Goal: Task Accomplishment & Management: Manage account settings

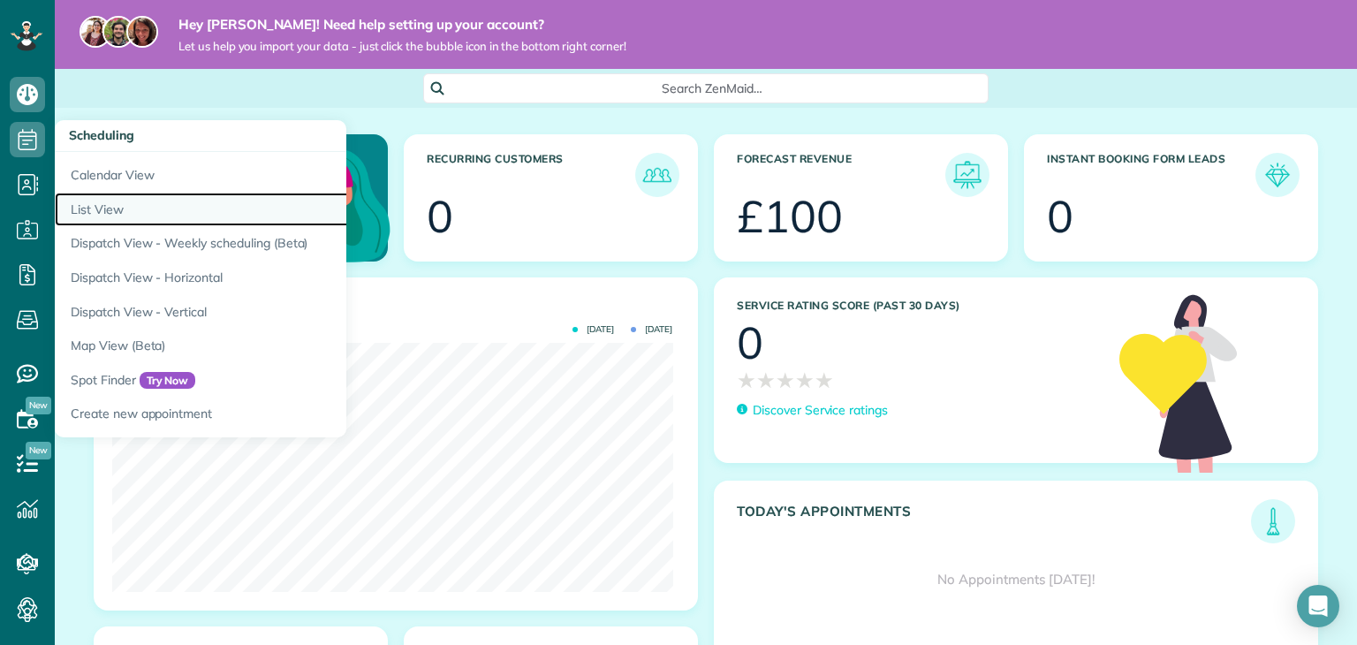
click at [125, 209] on link "List View" at bounding box center [276, 210] width 442 height 34
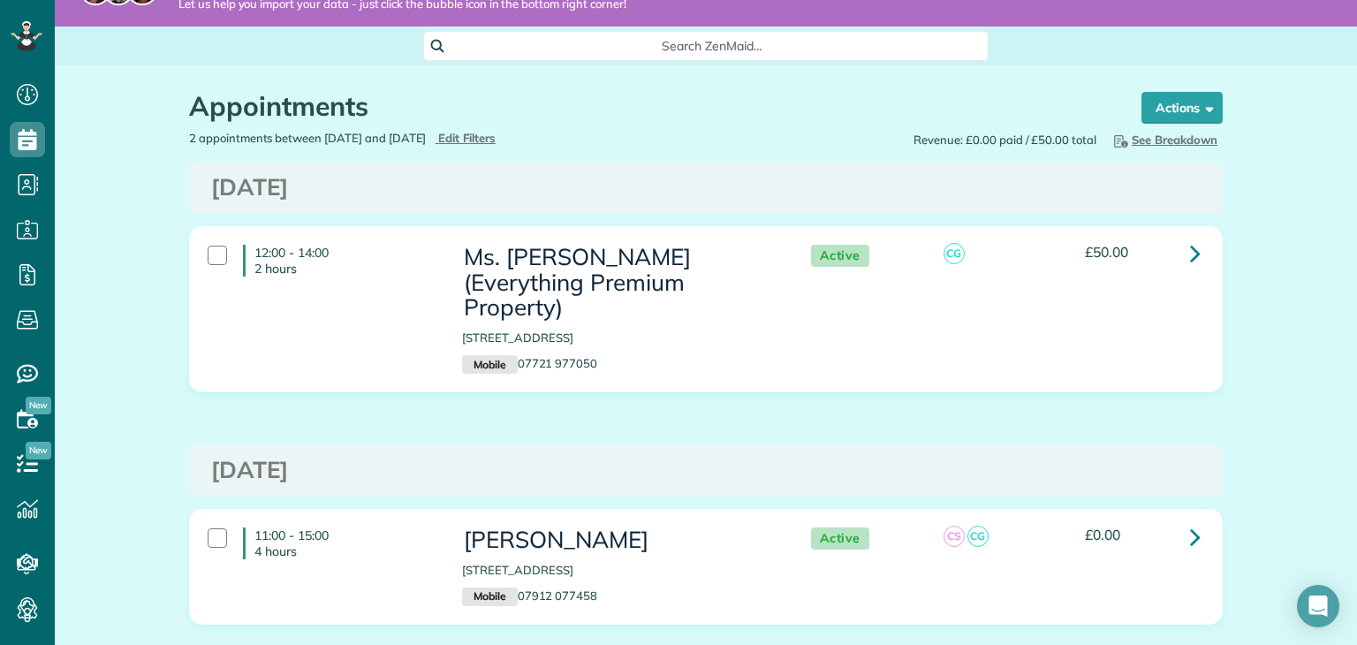
scroll to position [43, 0]
click at [496, 140] on span "Edit Filters" at bounding box center [466, 137] width 57 height 14
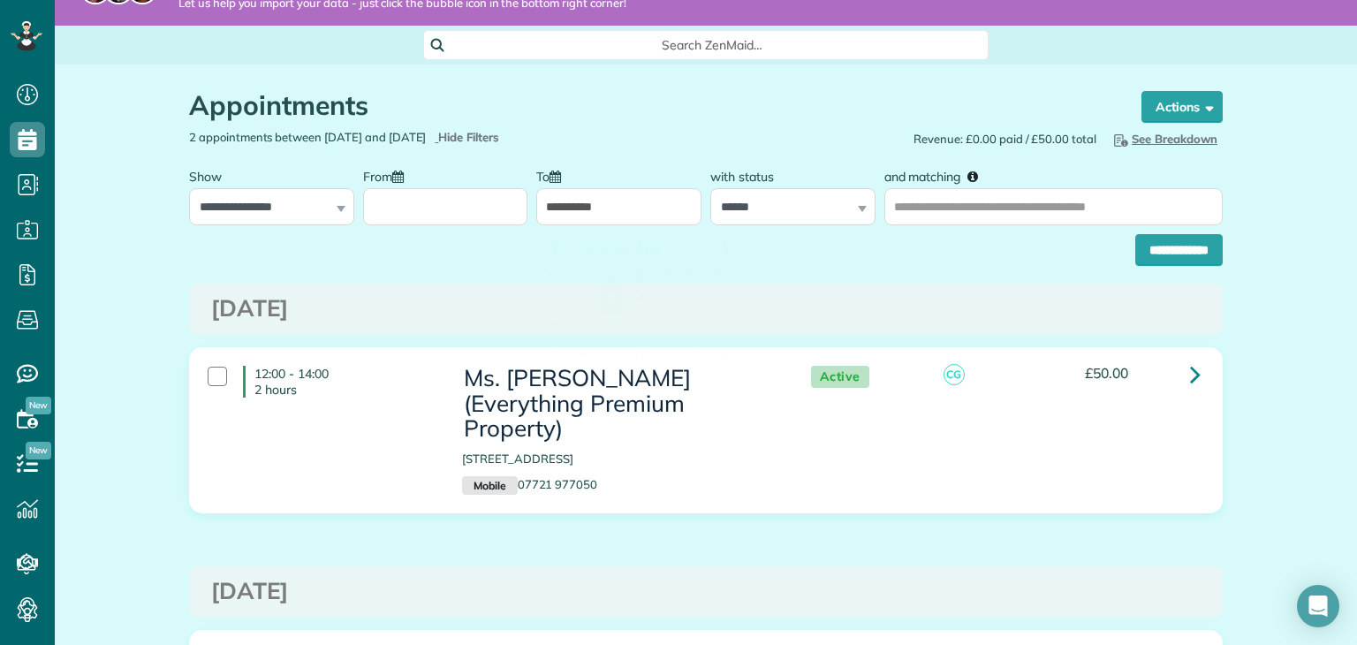
click at [597, 207] on input "**********" at bounding box center [618, 206] width 165 height 37
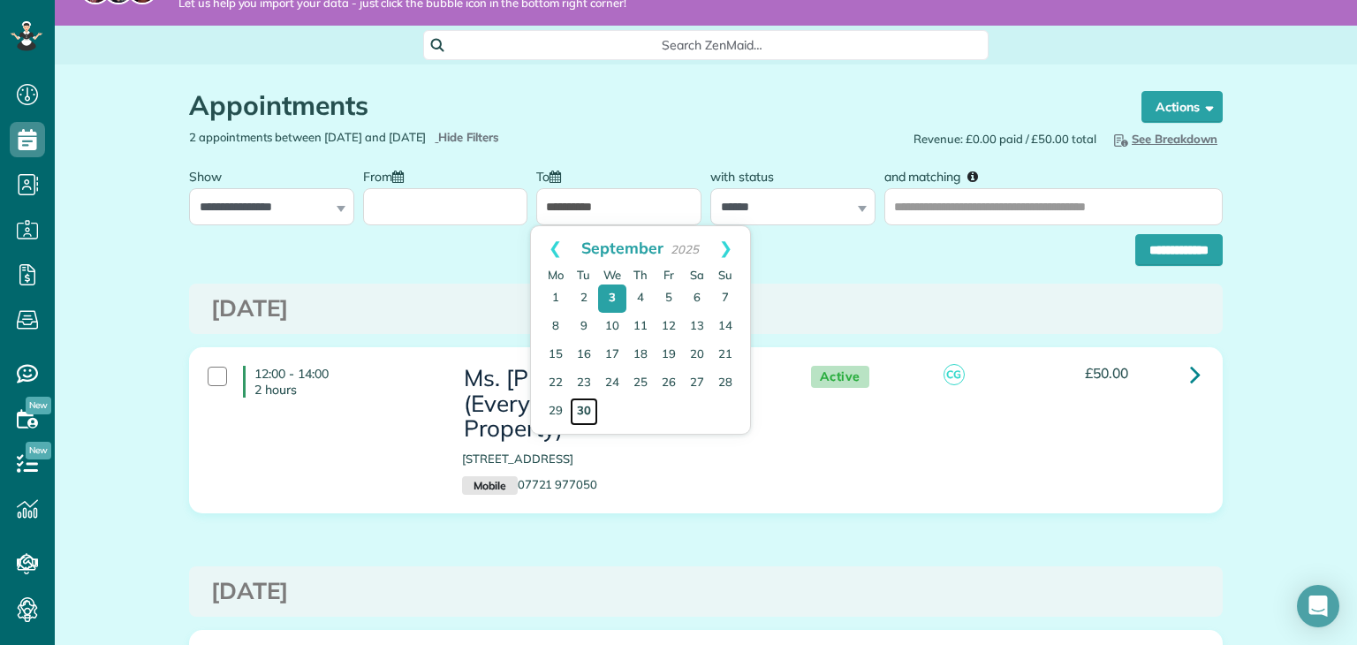
click at [583, 411] on link "30" at bounding box center [584, 412] width 28 height 28
type input "**********"
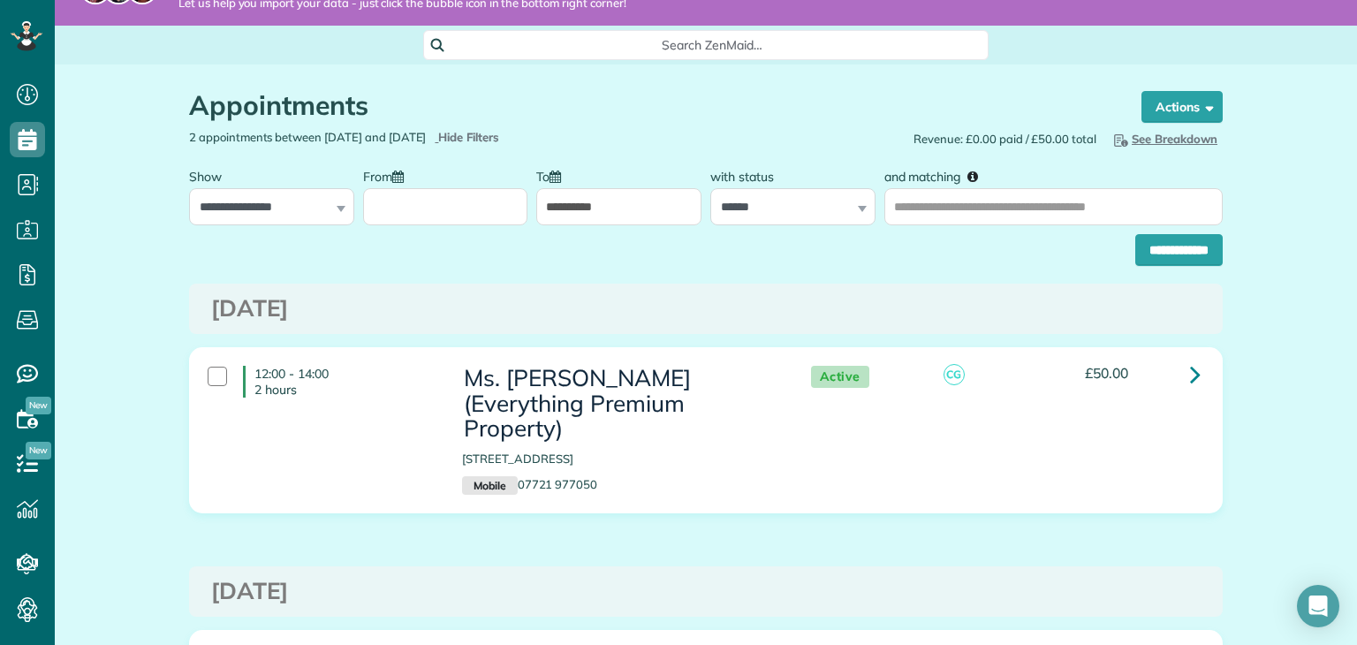
click at [413, 210] on input "From" at bounding box center [445, 206] width 165 height 37
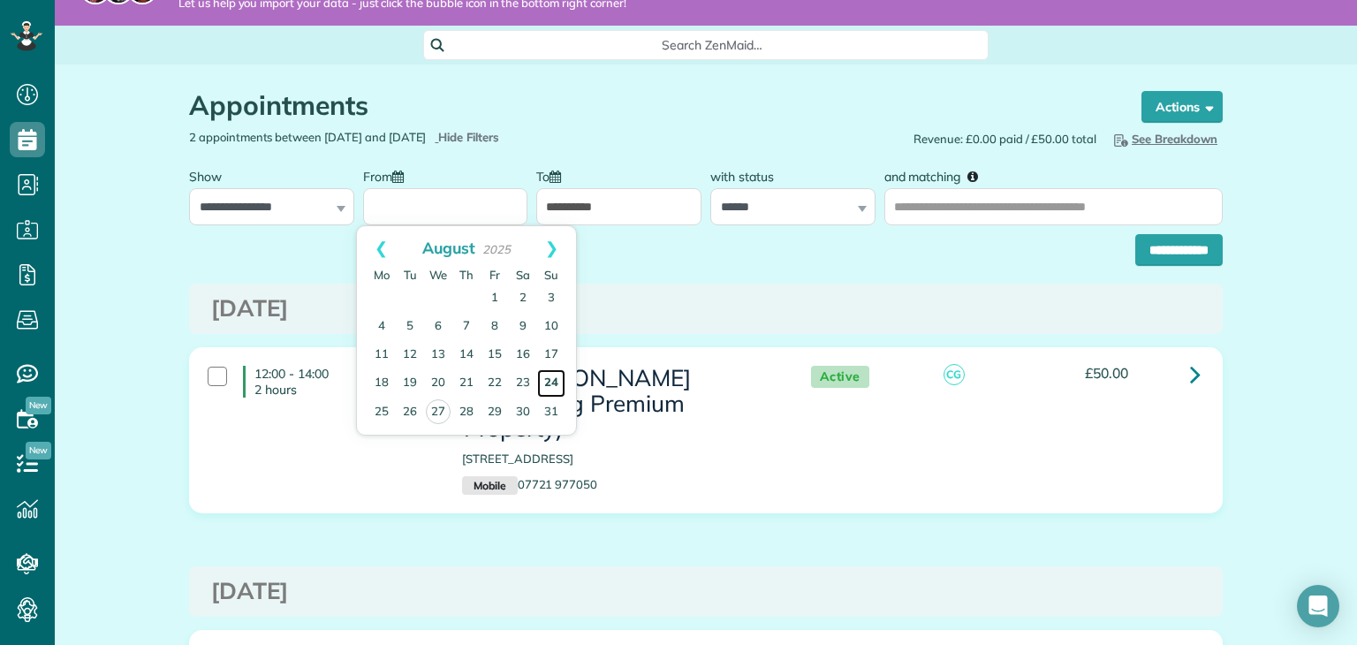
click at [551, 383] on link "24" at bounding box center [551, 383] width 28 height 28
type input "**********"
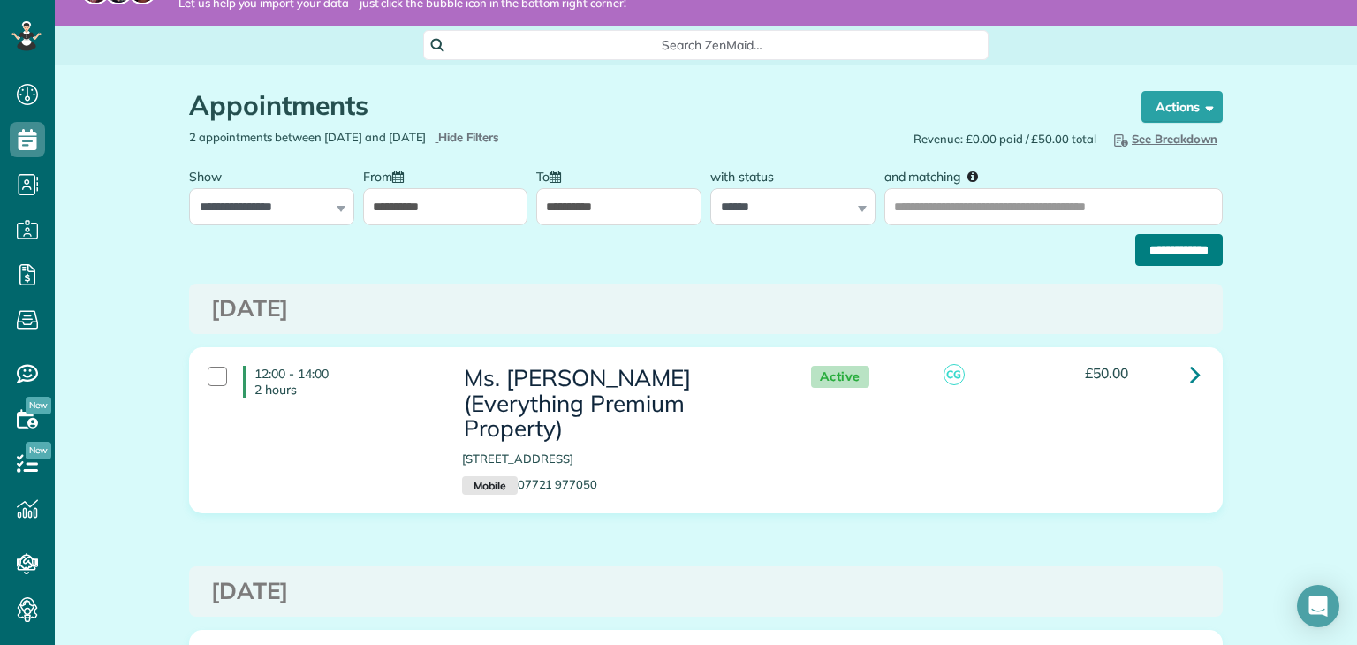
click at [1147, 240] on input "**********" at bounding box center [1178, 250] width 87 height 32
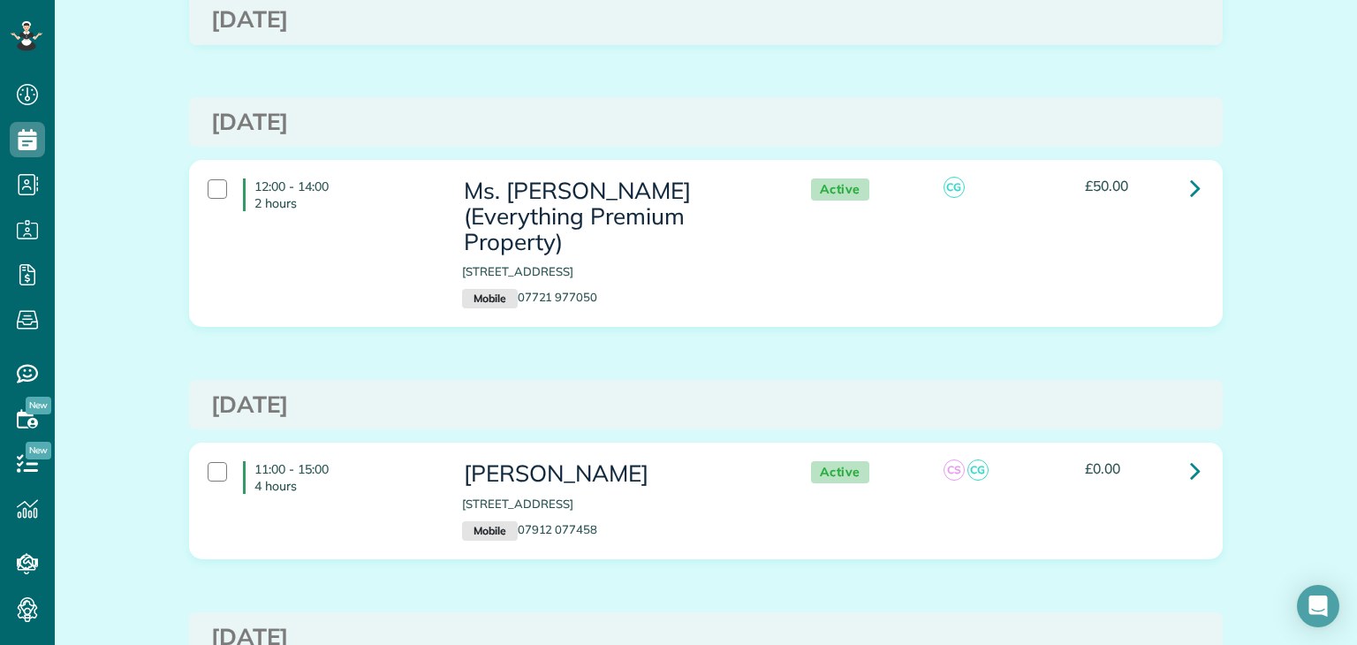
scroll to position [581, 0]
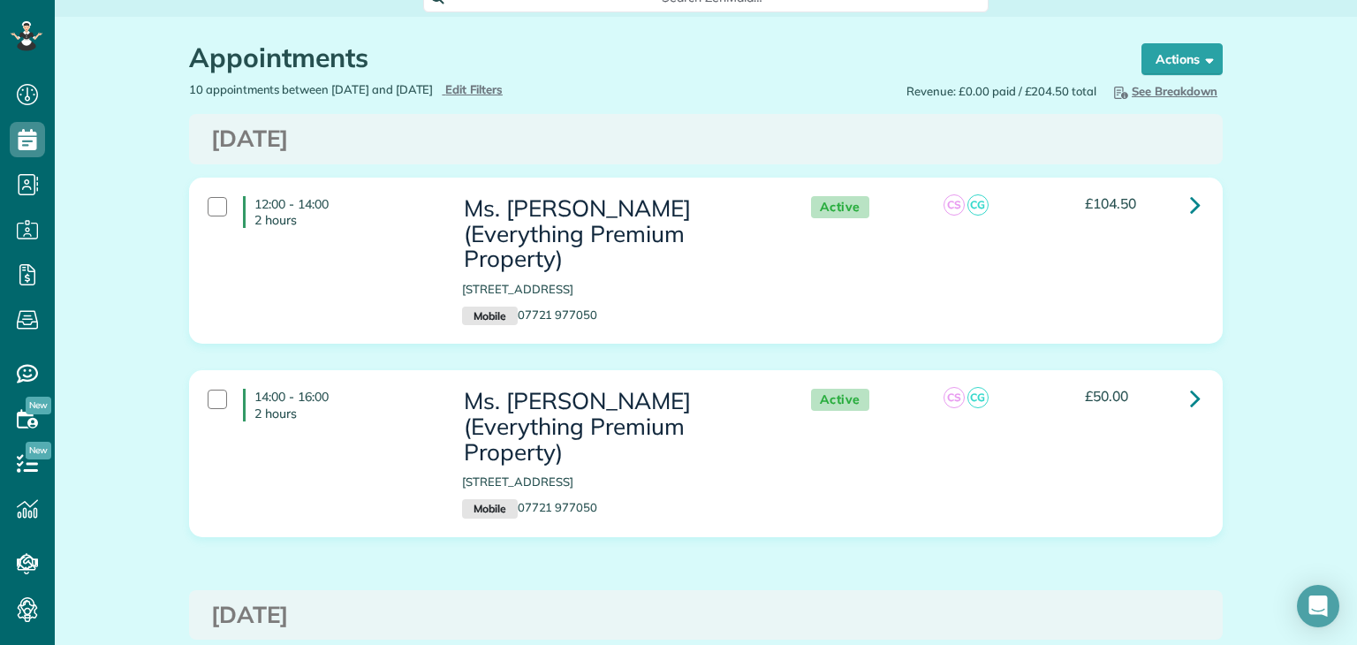
drag, startPoint x: 1356, startPoint y: 220, endPoint x: 1339, endPoint y: 114, distance: 107.3
click at [1339, 114] on main "Hey Chanel! Need help setting up your account? Let us help you import your data…" at bounding box center [706, 322] width 1302 height 645
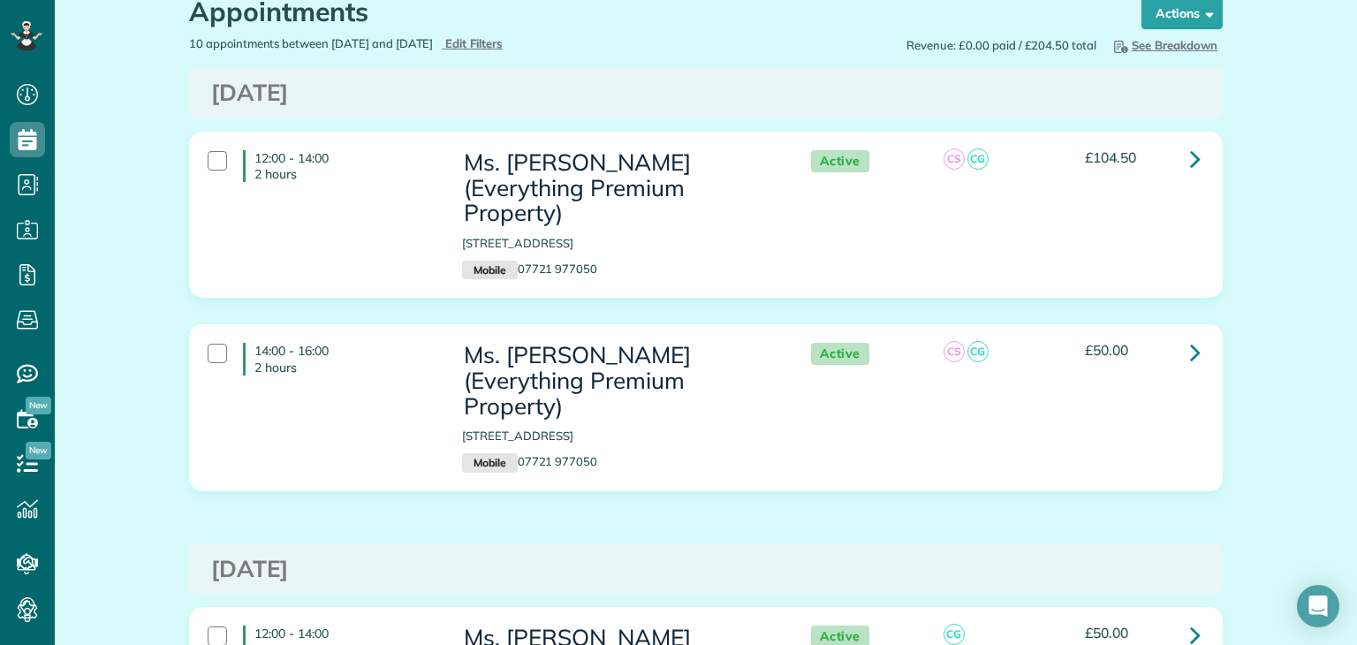
scroll to position [112, 0]
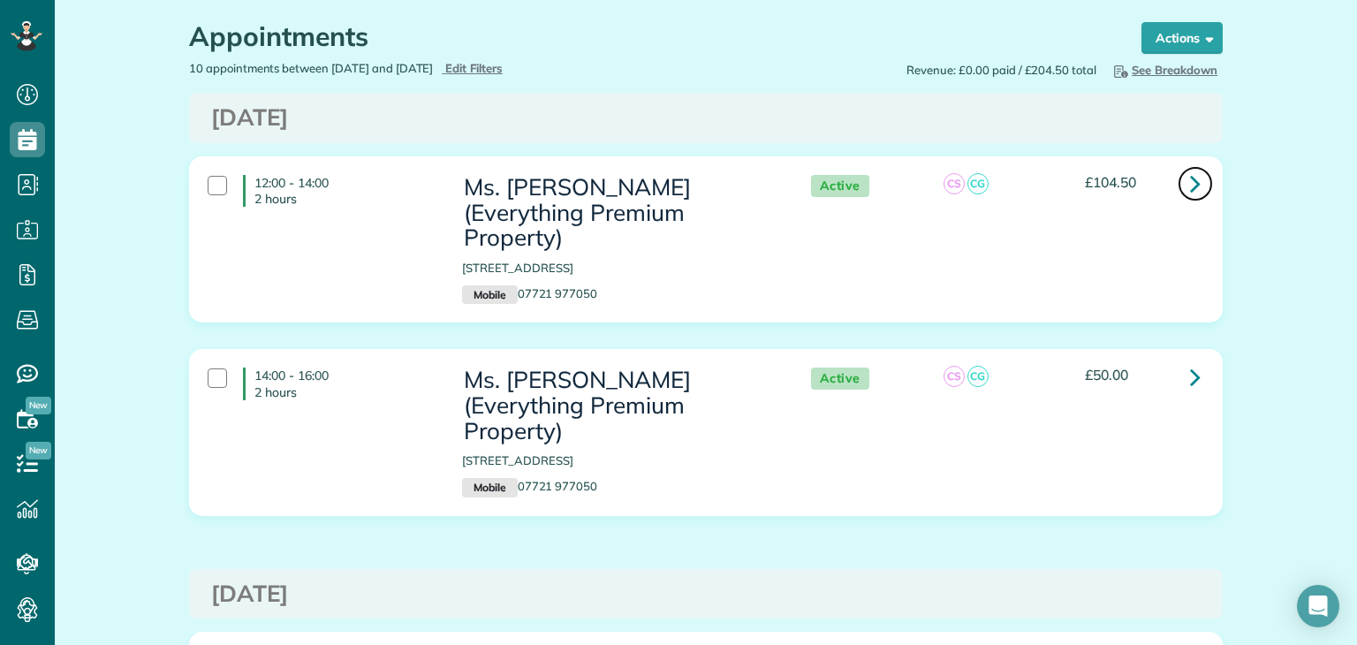
click at [1190, 180] on icon at bounding box center [1195, 183] width 11 height 31
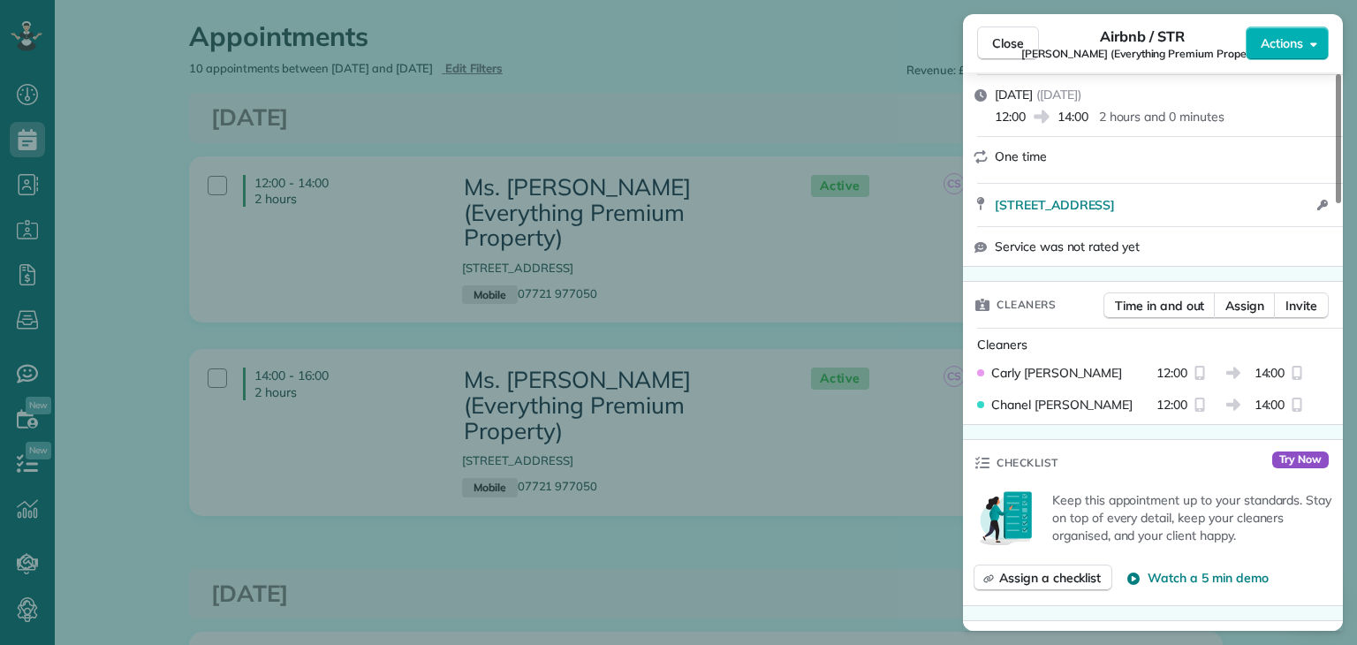
scroll to position [315, 0]
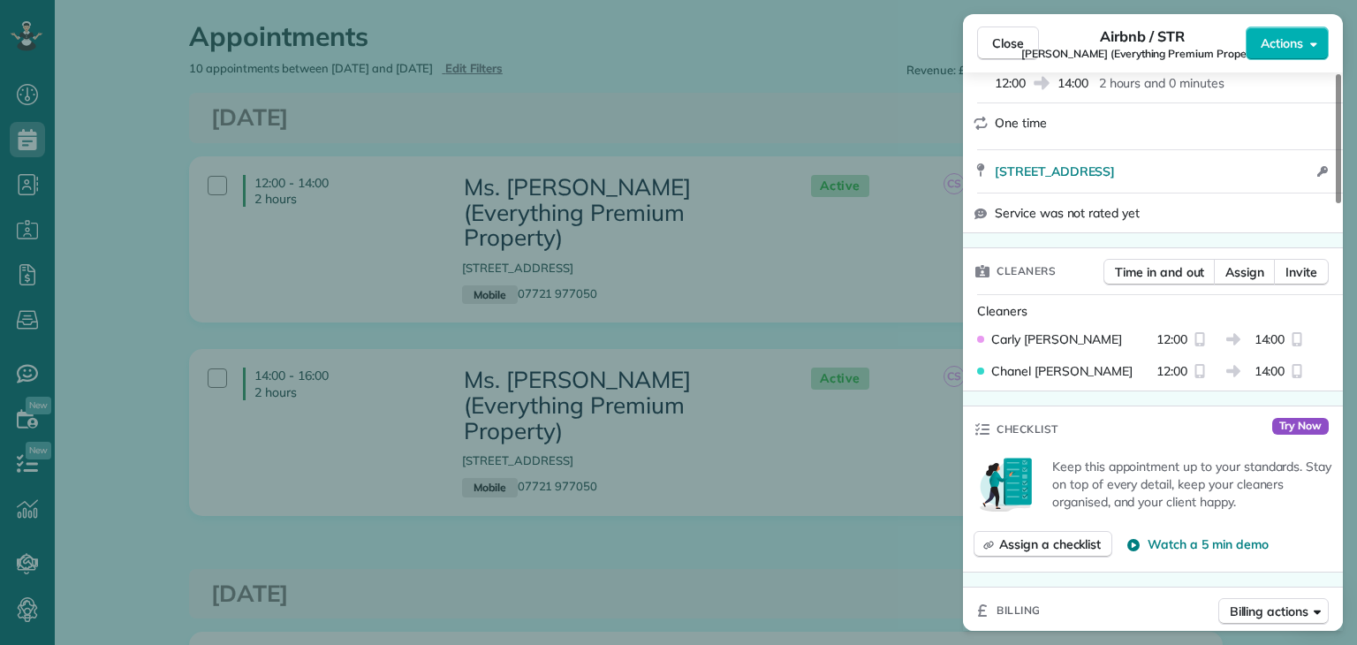
drag, startPoint x: 1339, startPoint y: 174, endPoint x: 1352, endPoint y: 247, distance: 74.4
click at [1341, 203] on div at bounding box center [1338, 138] width 5 height 129
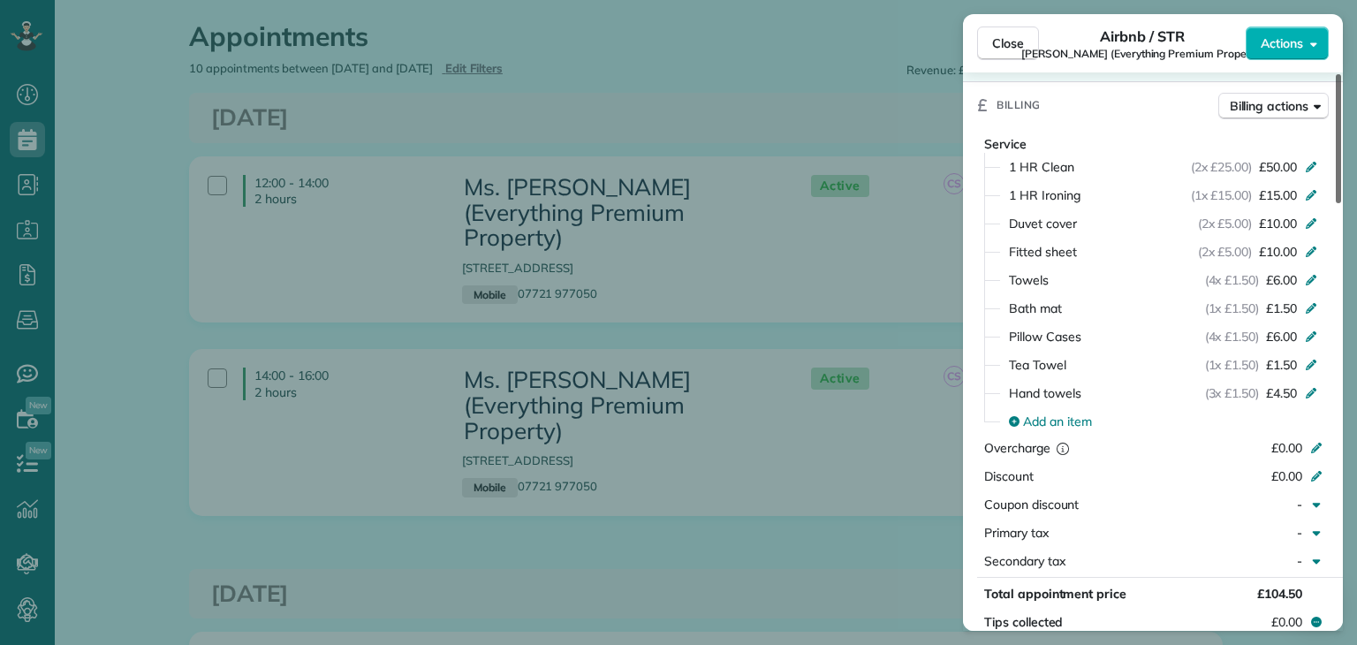
scroll to position [814, 0]
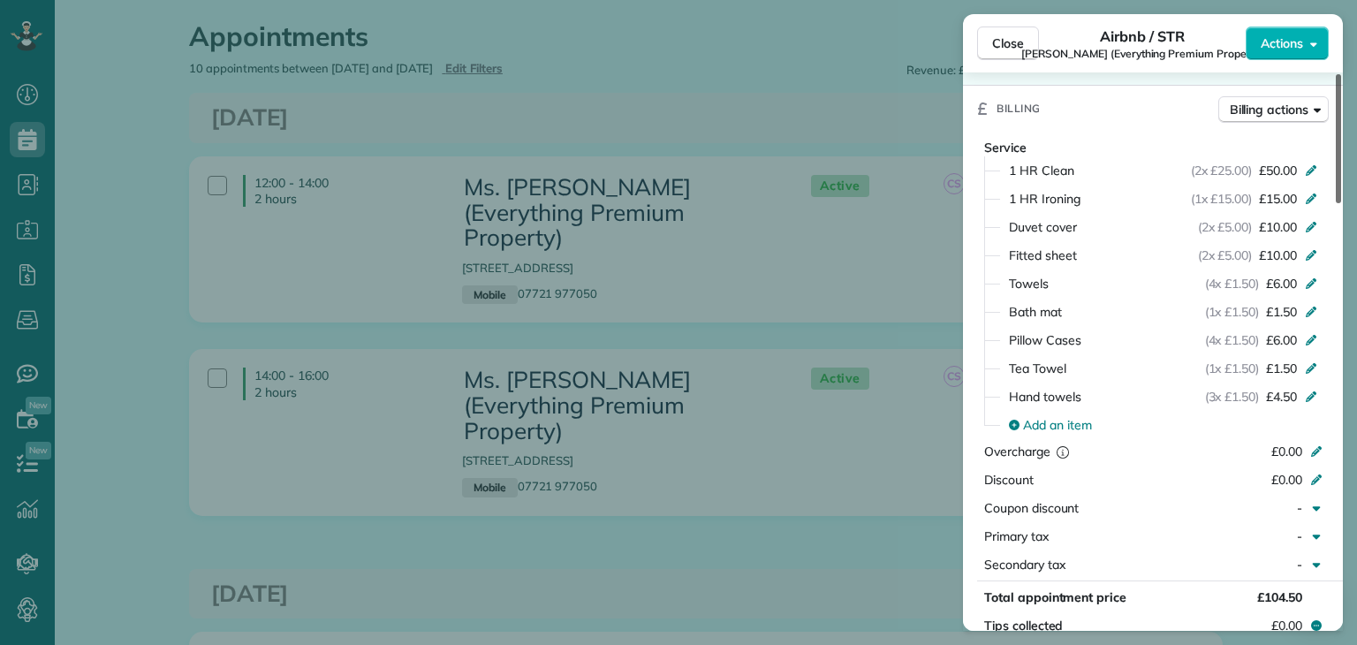
drag, startPoint x: 1341, startPoint y: 216, endPoint x: 1356, endPoint y: 331, distance: 115.8
click at [1341, 203] on div at bounding box center [1338, 138] width 5 height 129
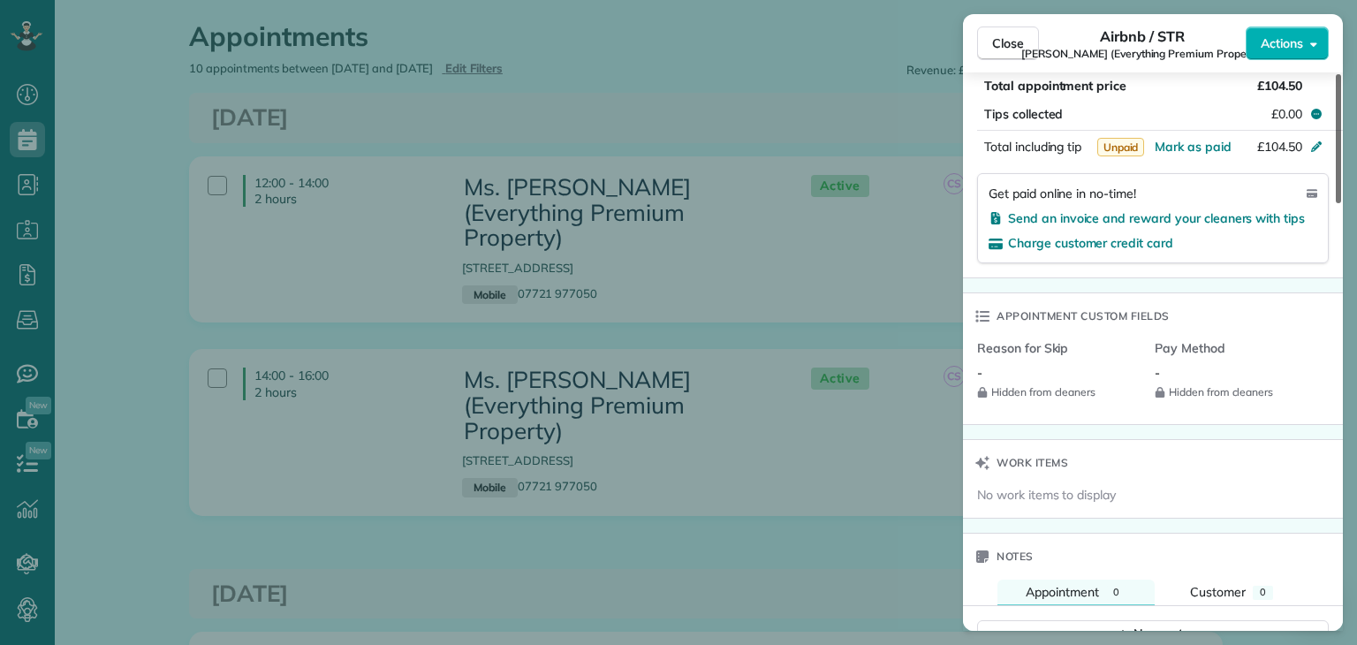
scroll to position [1359, 0]
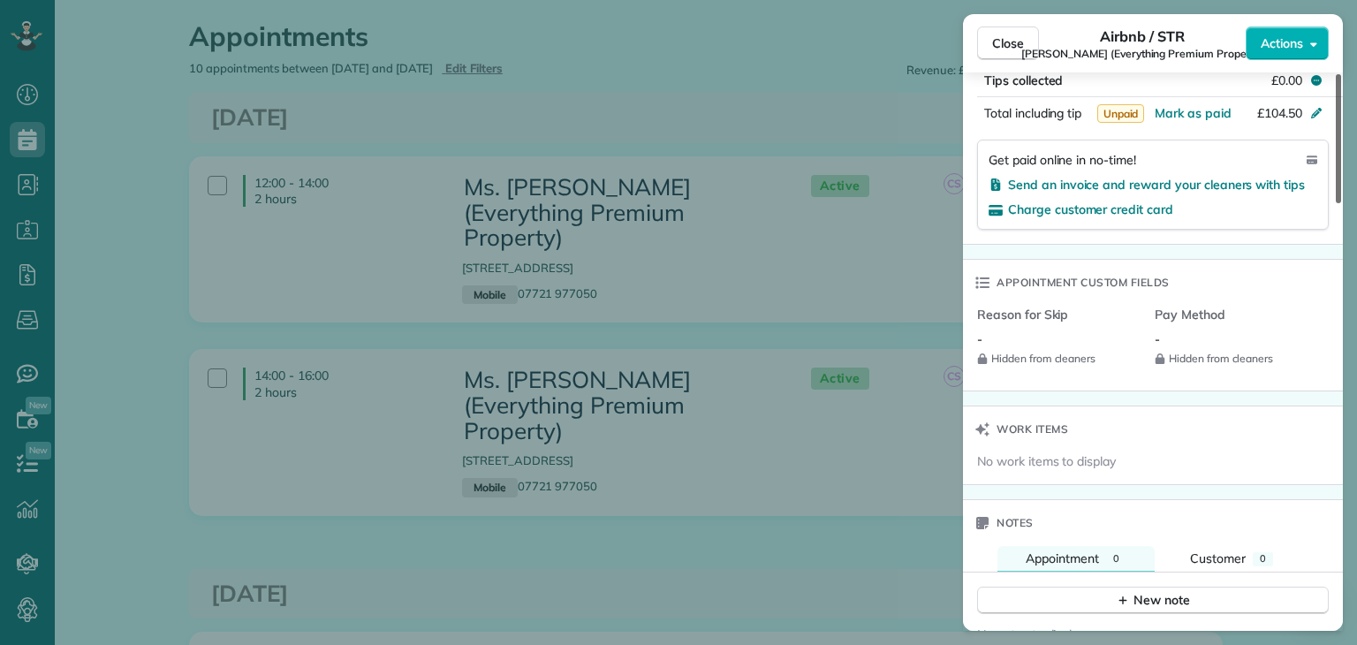
drag, startPoint x: 1334, startPoint y: 284, endPoint x: 1356, endPoint y: 410, distance: 128.2
click at [1341, 203] on div at bounding box center [1338, 138] width 5 height 129
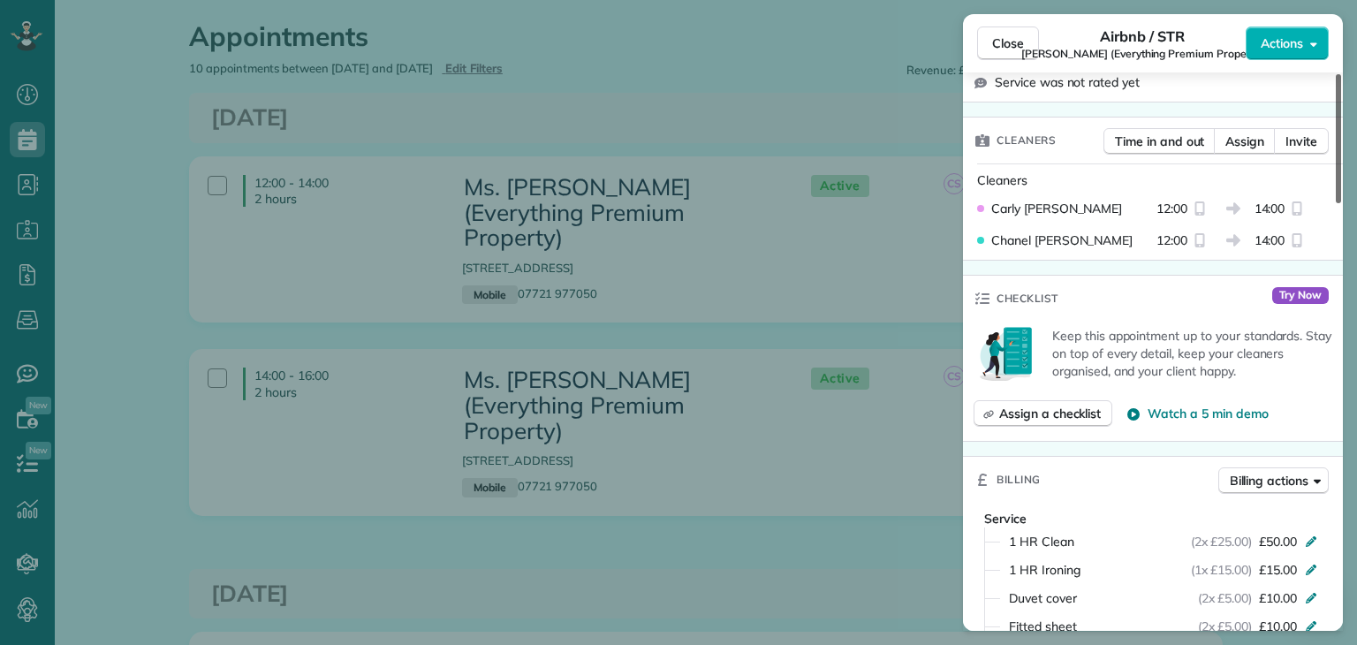
scroll to position [0, 0]
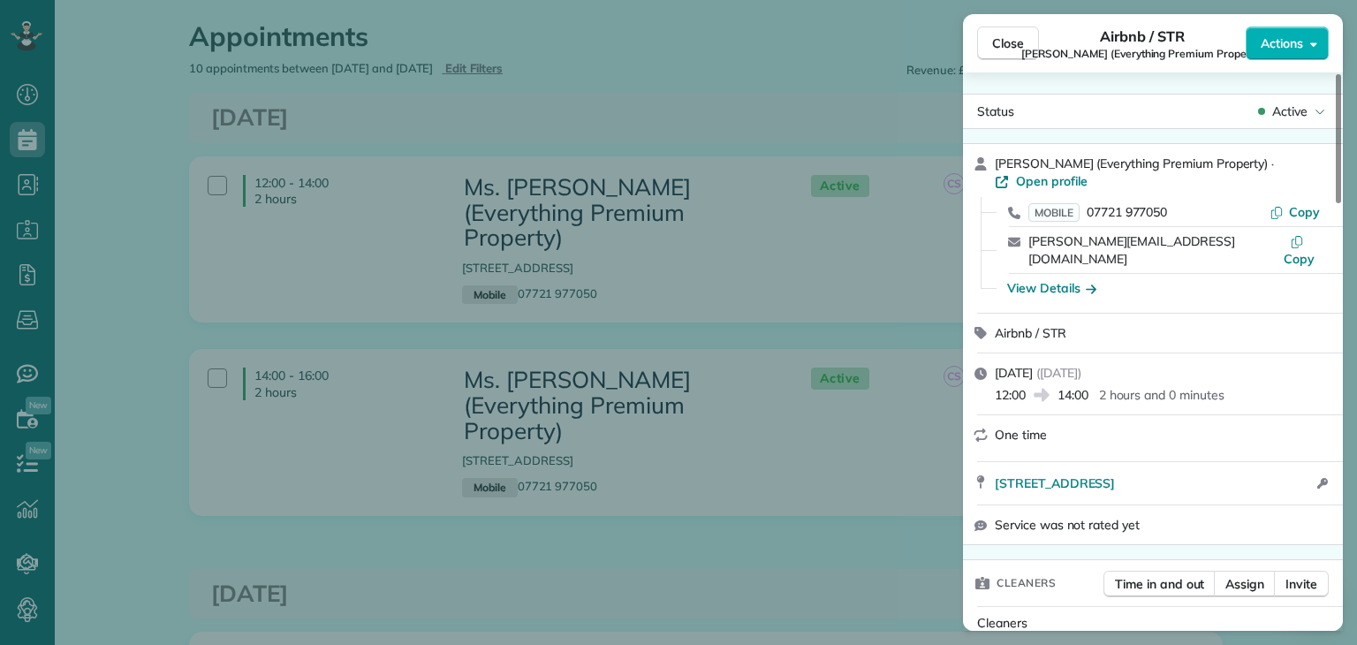
drag, startPoint x: 1338, startPoint y: 421, endPoint x: 1343, endPoint y: 38, distance: 382.6
click at [1341, 74] on div at bounding box center [1338, 138] width 5 height 129
click at [246, 426] on div "Close Airbnb / STR Samantha (Everything Premium Property) Actions Status Active…" at bounding box center [678, 322] width 1357 height 645
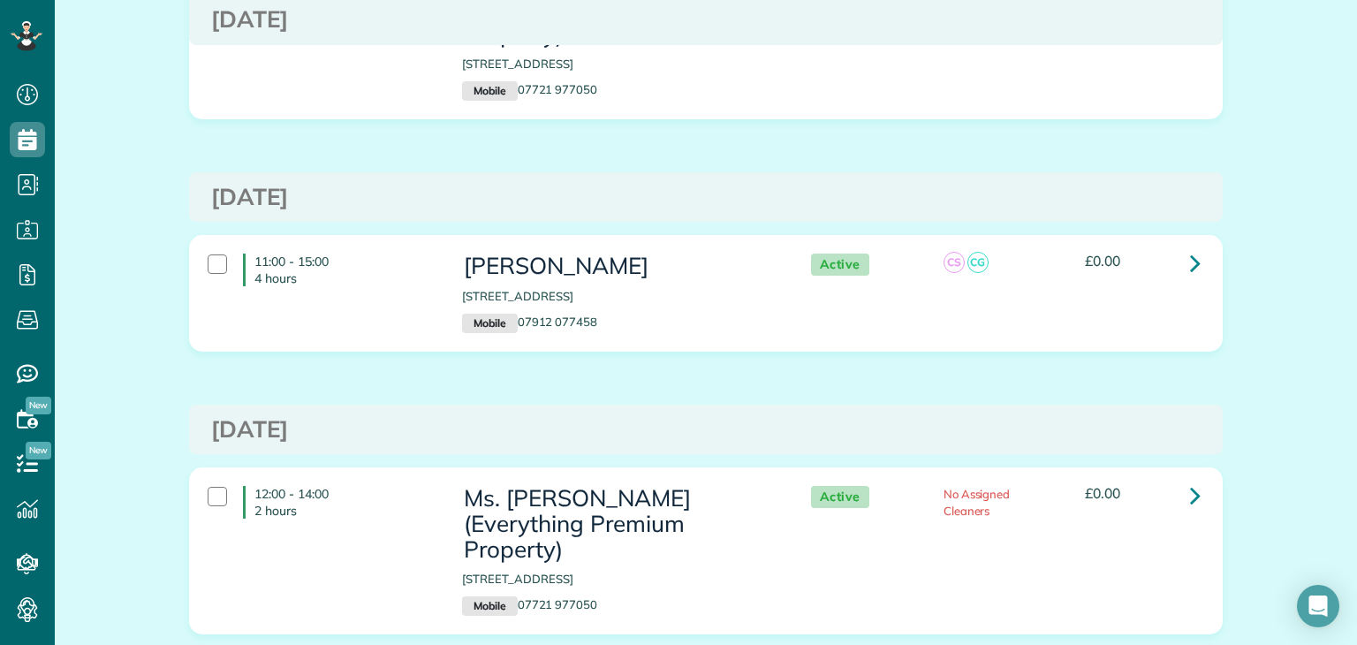
scroll to position [780, 0]
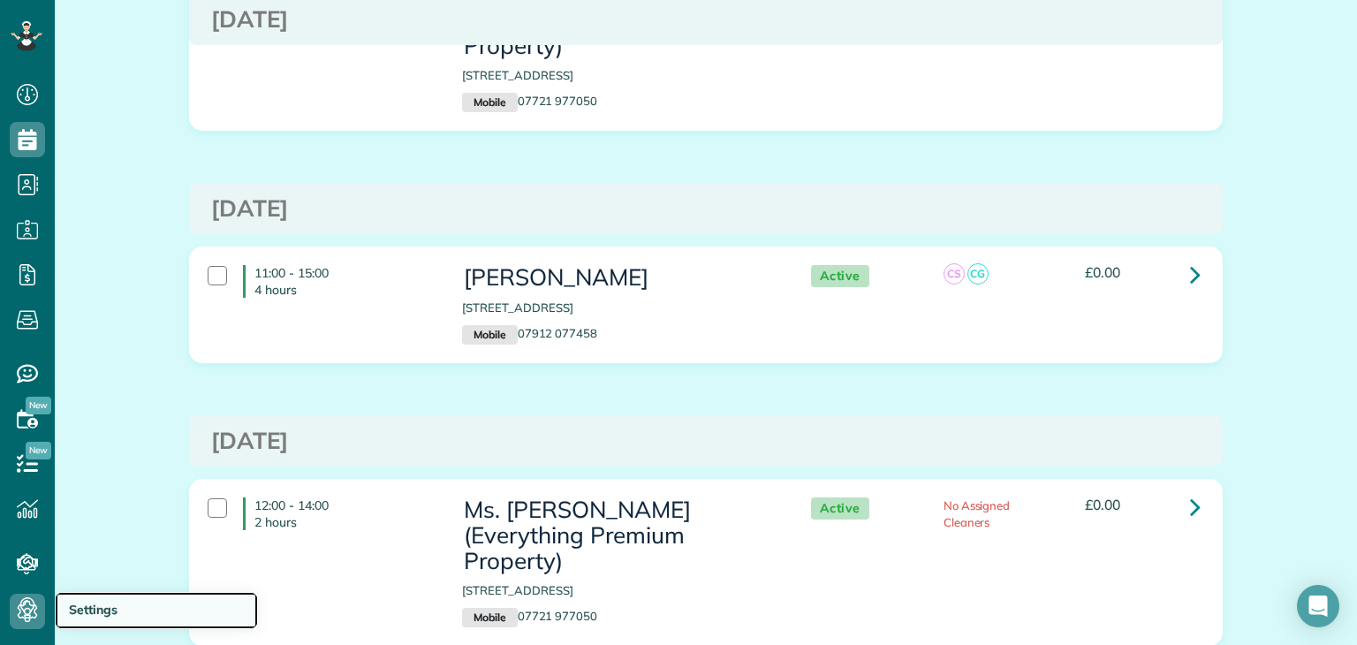
click at [102, 609] on span "Settings" at bounding box center [93, 610] width 49 height 16
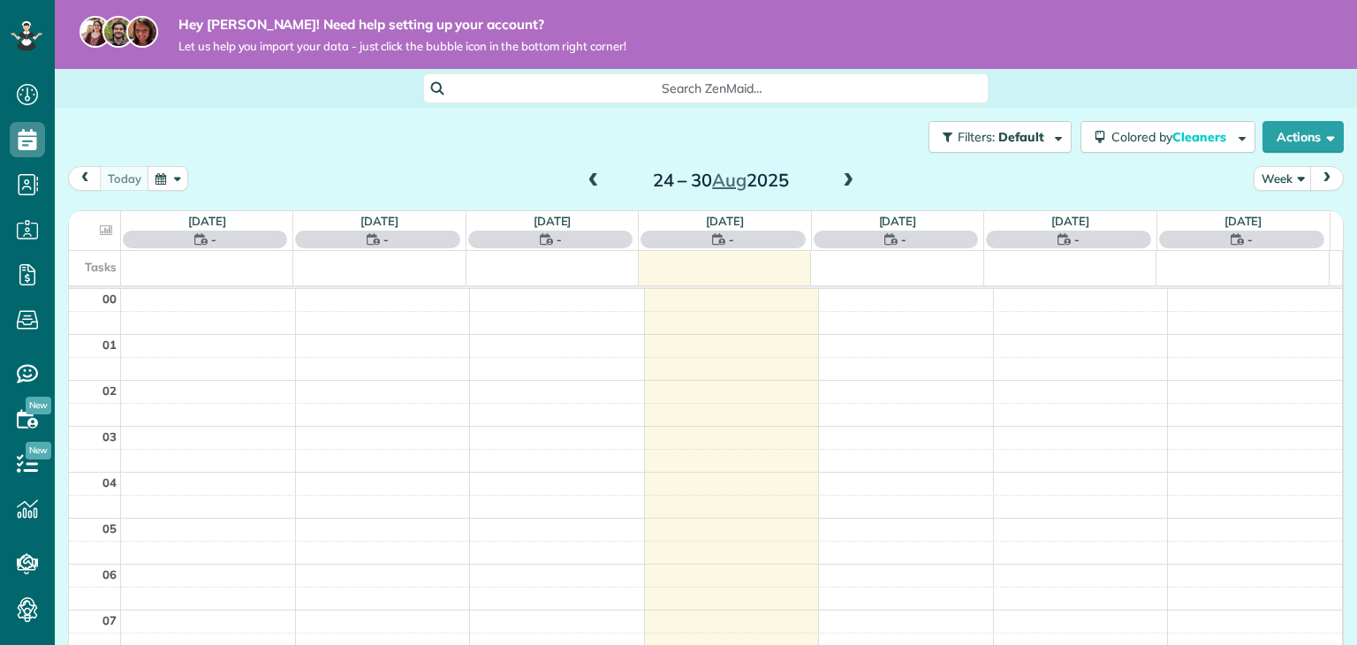
scroll to position [320, 0]
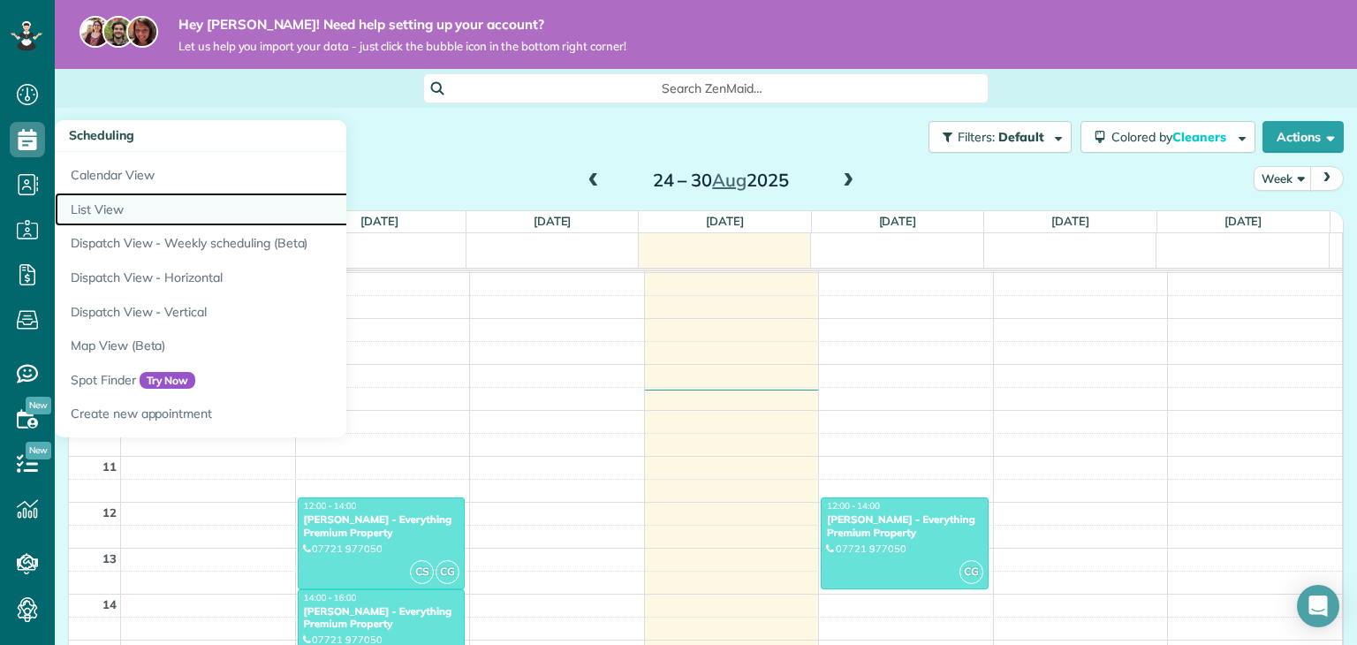
click at [113, 216] on link "List View" at bounding box center [276, 210] width 442 height 34
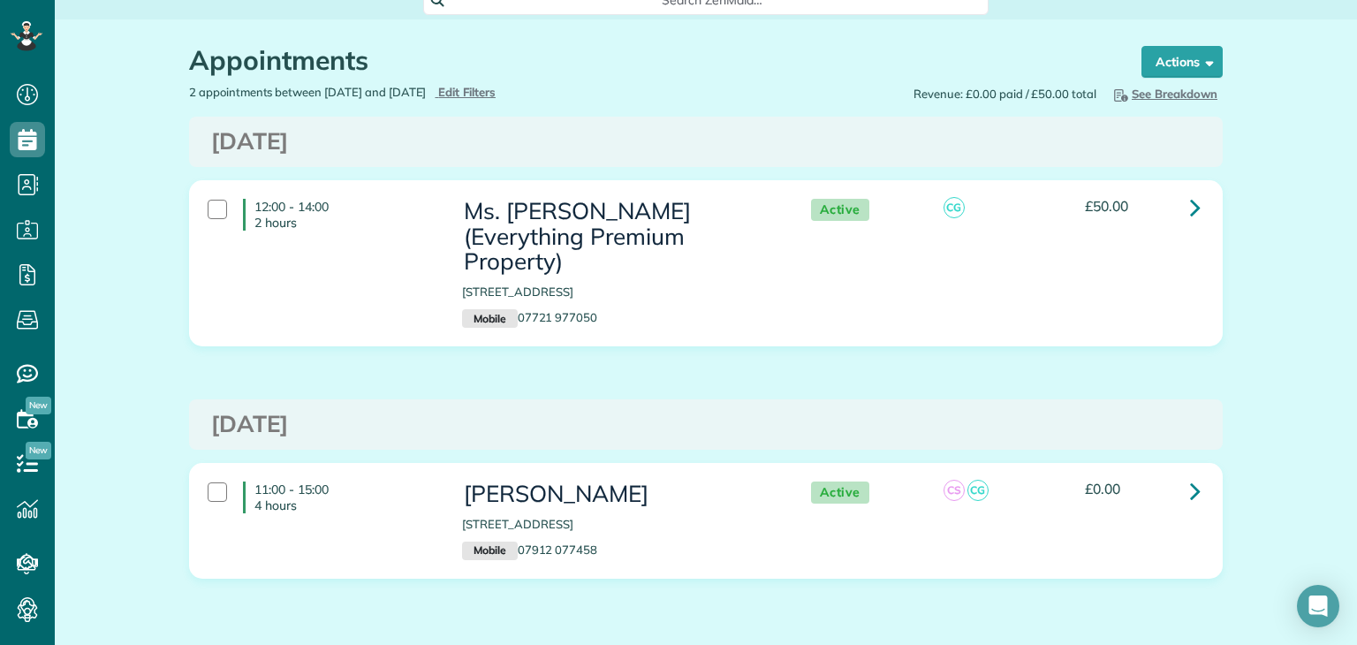
scroll to position [89, 0]
click at [1356, 220] on main "Hey [PERSON_NAME]! Need help setting up your account? Let us help you import yo…" at bounding box center [706, 322] width 1302 height 645
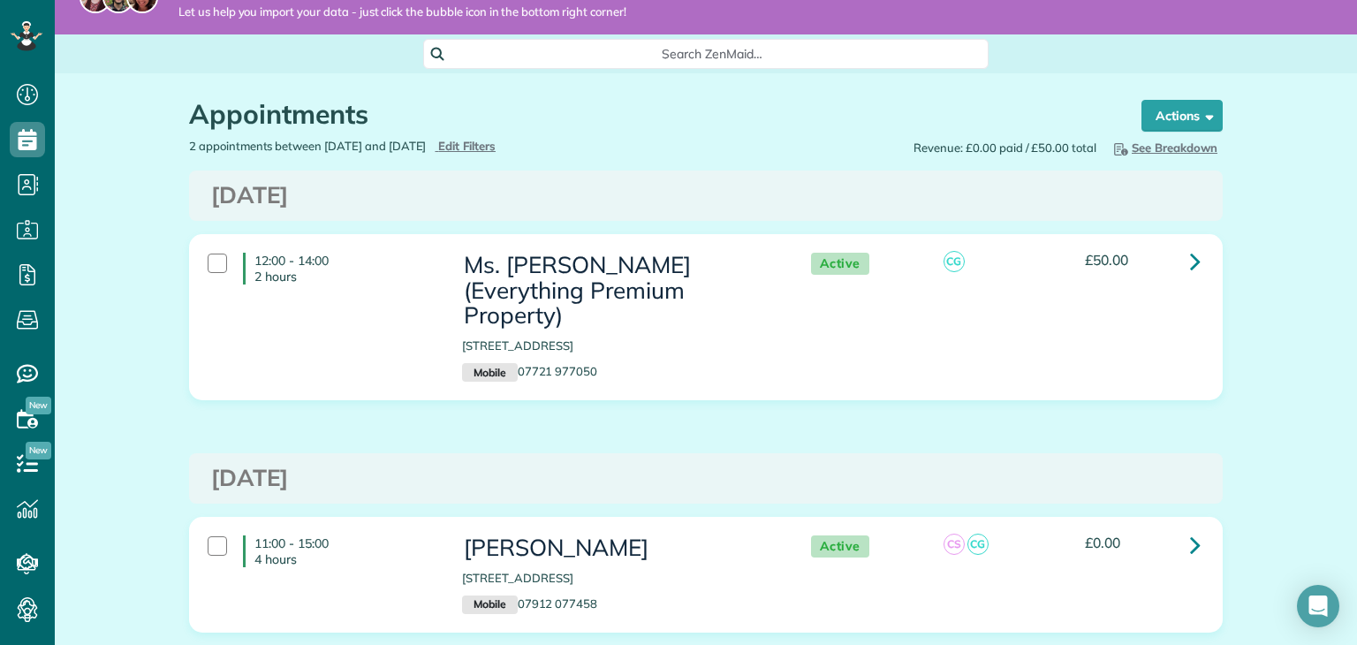
scroll to position [0, 0]
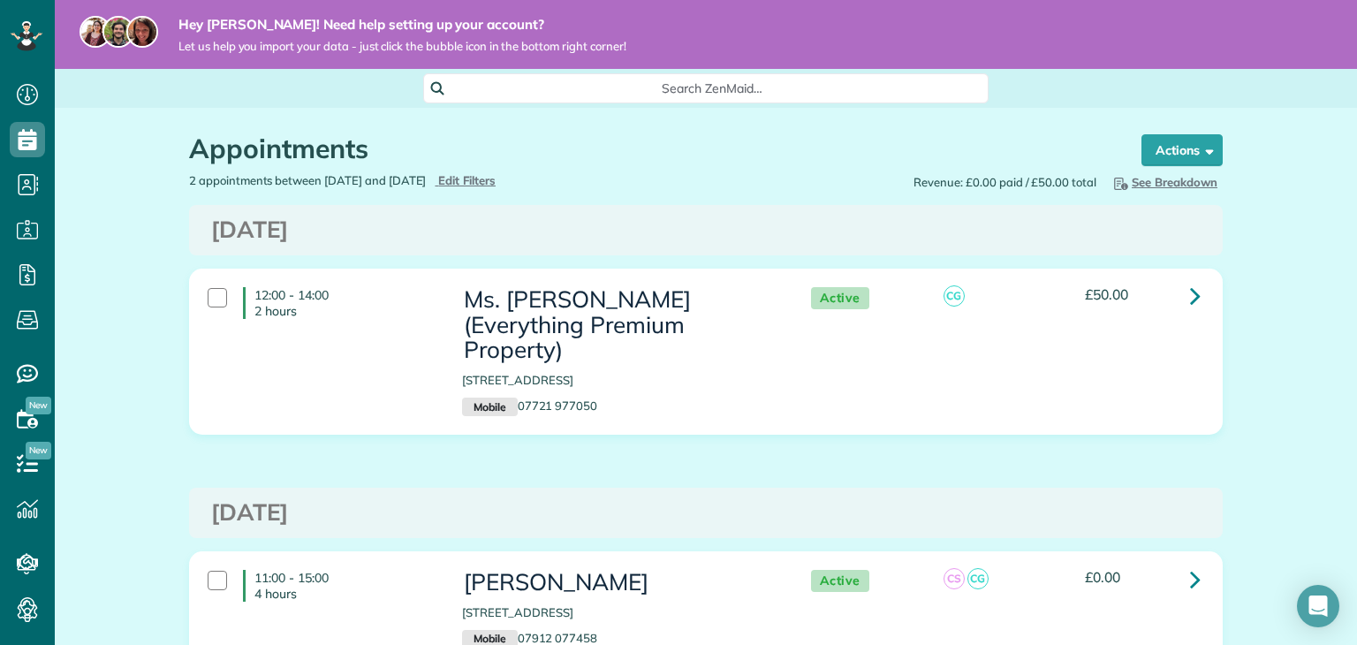
click at [1251, 5] on div "Hey [PERSON_NAME]! Need help setting up your account? Let us help you import yo…" at bounding box center [706, 34] width 1302 height 69
